Goal: Navigation & Orientation: Find specific page/section

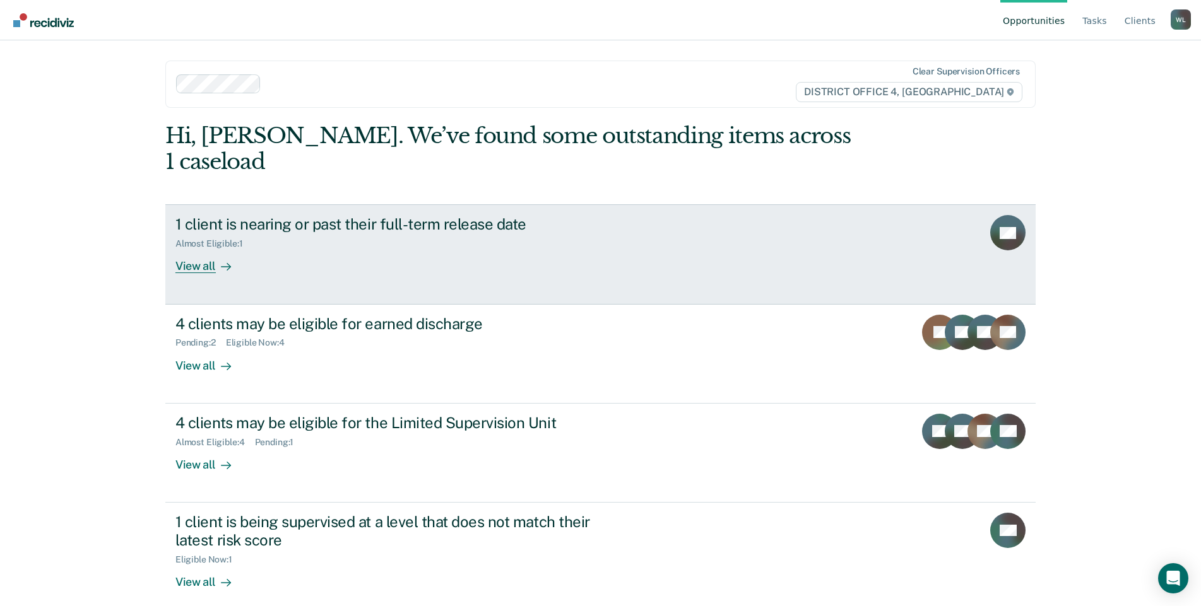
click at [196, 249] on div "View all" at bounding box center [210, 261] width 71 height 25
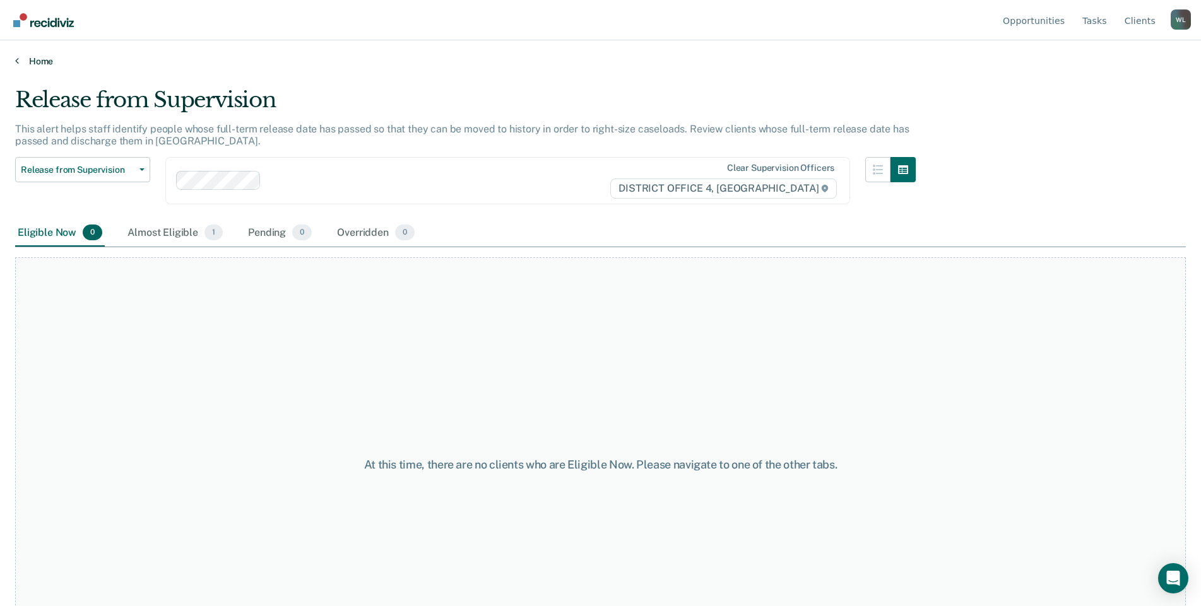
click at [23, 61] on link "Home" at bounding box center [600, 61] width 1170 height 11
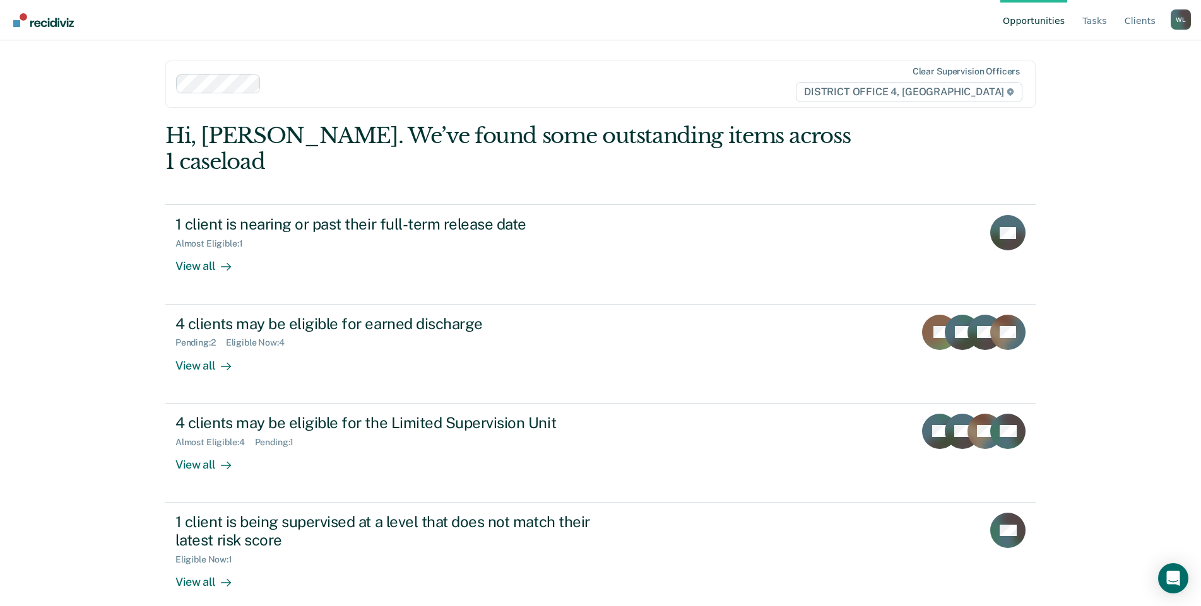
click at [1179, 20] on div "[PERSON_NAME]" at bounding box center [1180, 19] width 20 height 20
click at [1099, 58] on link "Profile" at bounding box center [1129, 59] width 81 height 11
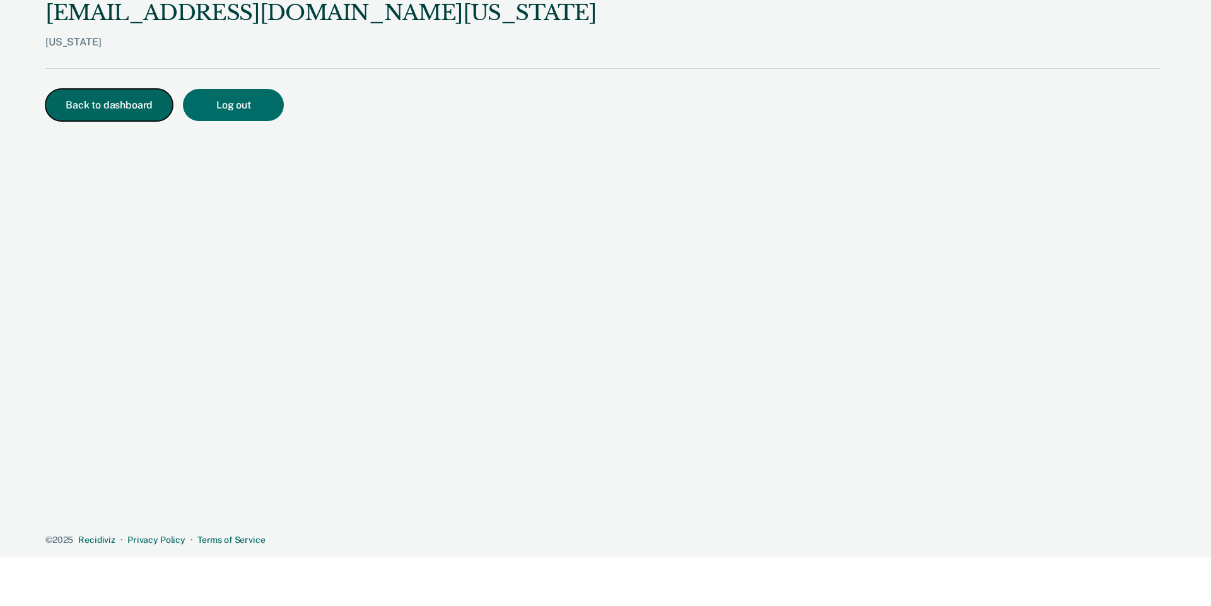
click at [125, 109] on button "Back to dashboard" at bounding box center [108, 105] width 127 height 32
